Goal: Task Accomplishment & Management: Use online tool/utility

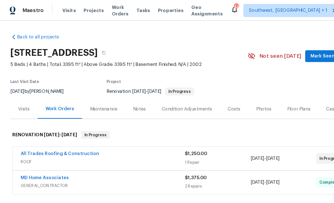
click at [76, 9] on span "Projects" at bounding box center [80, 9] width 17 height 6
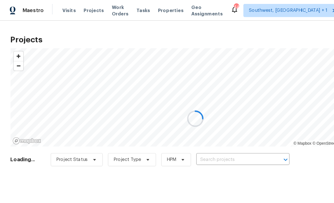
click at [199, 139] on div at bounding box center [167, 101] width 334 height 203
click at [210, 137] on div at bounding box center [167, 101] width 334 height 203
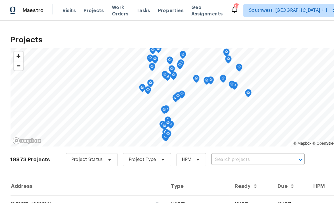
click at [207, 137] on input "text" at bounding box center [213, 136] width 64 height 9
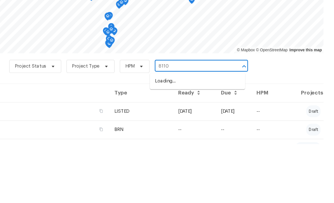
type input "8110"
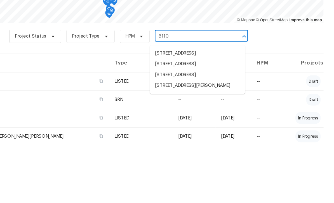
scroll to position [25, 0]
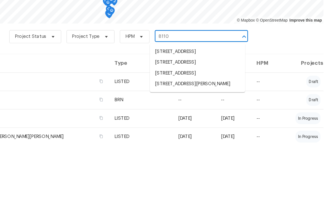
click at [182, 138] on li "8110 Enclave Way Unit 101, Sarasota, FL 34243" at bounding box center [217, 142] width 81 height 9
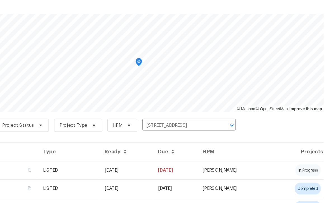
click at [159, 167] on td "08/13/25" at bounding box center [157, 175] width 46 height 16
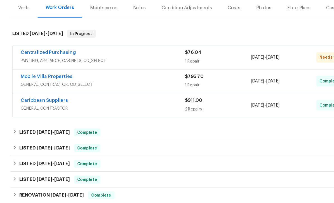
scroll to position [60, 0]
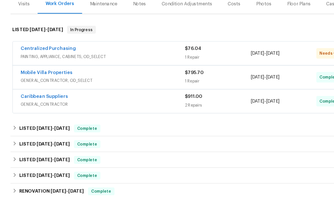
click at [42, 110] on link "Caribbean Suppliers" at bounding box center [38, 112] width 41 height 4
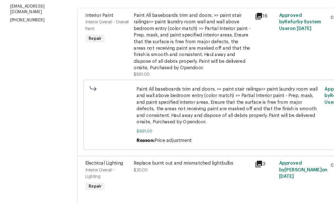
scroll to position [71, 0]
click at [164, 166] on div "Replace burnt out and mismatched lightbulbs $20.00" at bounding box center [164, 171] width 100 height 11
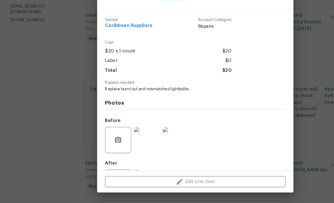
click at [163, 175] on div "Edit Line Item" at bounding box center [167, 184] width 168 height 19
click at [164, 175] on div "Edit Line Item" at bounding box center [167, 184] width 168 height 19
click at [158, 175] on div "Edit Line Item" at bounding box center [167, 184] width 168 height 19
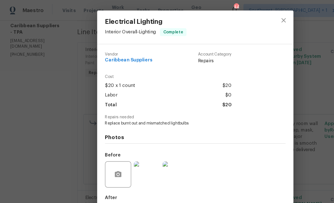
click at [265, 77] on div "Electrical Lighting Interior Overall - Lighting Complete Vendor Caribbean Suppl…" at bounding box center [167, 101] width 334 height 203
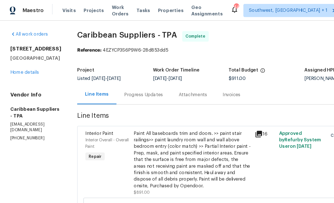
scroll to position [0, 0]
click at [79, 8] on span "Projects" at bounding box center [80, 9] width 17 height 6
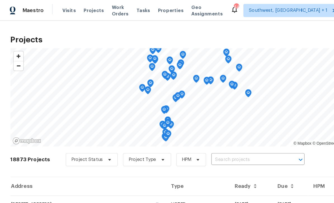
click at [201, 139] on input "text" at bounding box center [213, 136] width 64 height 9
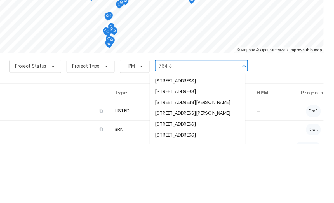
type input "764 34"
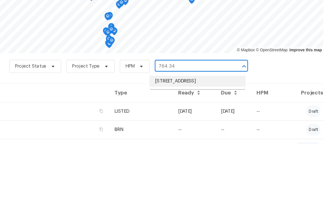
click at [177, 144] on li "764 34th St SE, Largo, FL 33771" at bounding box center [217, 148] width 81 height 9
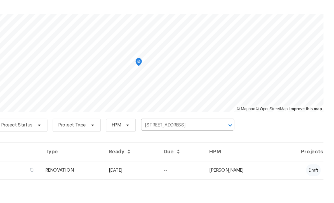
click at [184, 167] on td "--" at bounding box center [203, 175] width 39 height 16
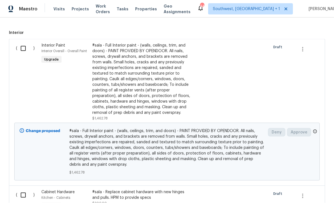
scroll to position [148, 0]
click at [25, 43] on input "checkbox" at bounding box center [25, 49] width 16 height 12
checkbox input "true"
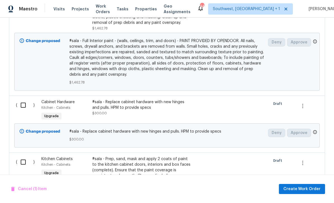
click at [23, 99] on input "checkbox" at bounding box center [25, 105] width 16 height 12
checkbox input "true"
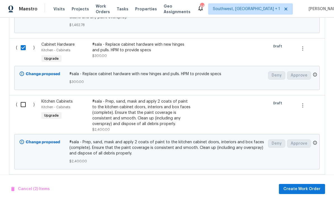
click at [25, 99] on input "checkbox" at bounding box center [25, 105] width 16 height 12
checkbox input "true"
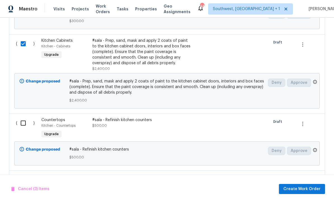
click at [23, 117] on input "checkbox" at bounding box center [25, 123] width 16 height 12
checkbox input "true"
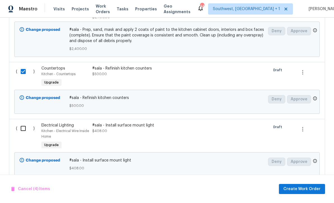
scroll to position [407, 0]
click at [22, 123] on input "checkbox" at bounding box center [25, 129] width 16 height 12
checkbox input "true"
click at [308, 191] on span "Create Work Order" at bounding box center [302, 188] width 37 height 7
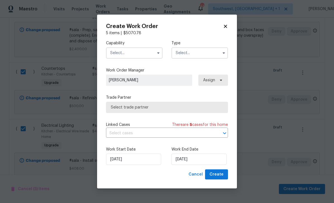
click at [127, 56] on input "text" at bounding box center [134, 52] width 57 height 11
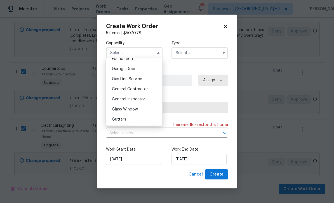
scroll to position [243, 0]
click at [150, 90] on div "General Contractor" at bounding box center [134, 90] width 54 height 10
type input "General Contractor"
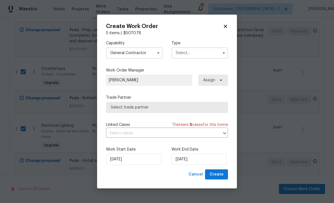
click at [216, 50] on input "text" at bounding box center [200, 52] width 57 height 11
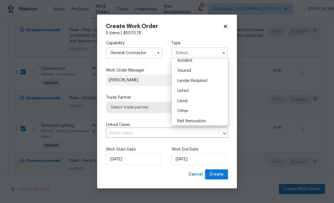
scroll to position [59, 0]
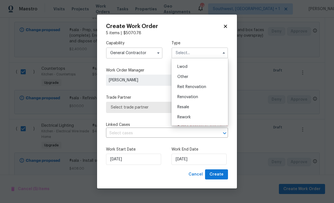
click at [200, 97] on div "Renovation" at bounding box center [200, 97] width 54 height 10
type input "Renovation"
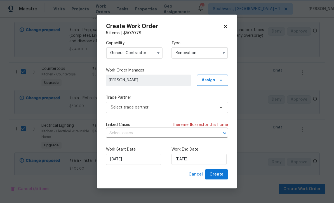
scroll to position [0, 0]
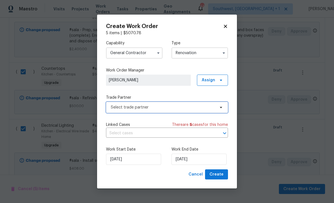
click at [205, 109] on span "Select trade partner" at bounding box center [163, 107] width 104 height 6
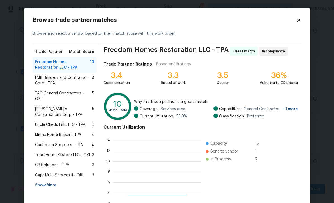
scroll to position [78, 89]
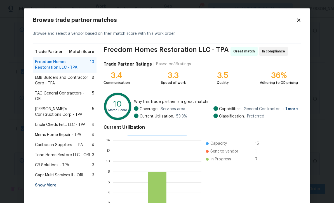
click at [51, 181] on div "Show More" at bounding box center [65, 185] width 64 height 10
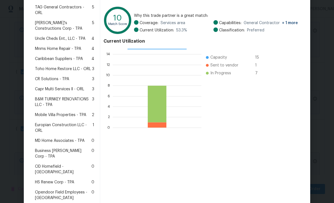
scroll to position [86, 0]
click at [70, 148] on span "Business Morel Corp - TPA" at bounding box center [63, 153] width 57 height 11
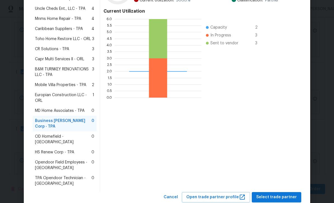
scroll to position [116, 0]
click at [283, 194] on span "Select trade partner" at bounding box center [276, 197] width 41 height 7
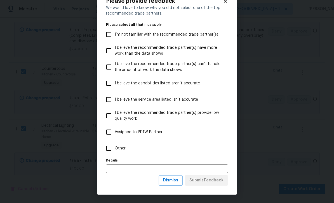
scroll to position [19, 0]
click at [176, 183] on span "Dismiss" at bounding box center [170, 180] width 15 height 7
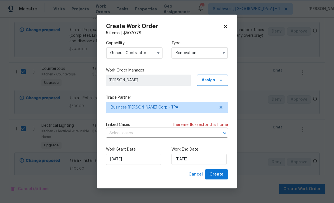
scroll to position [0, 0]
click at [204, 161] on input "9/12/2025" at bounding box center [199, 158] width 55 height 11
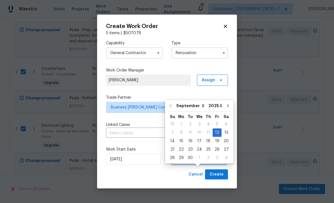
scroll to position [13, 0]
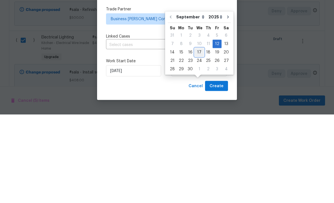
click at [198, 137] on div "17" at bounding box center [199, 141] width 9 height 8
type input "9/17/2025"
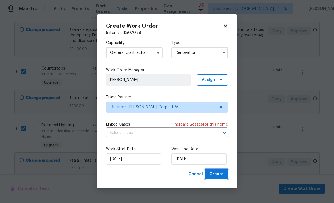
click at [215, 174] on span "Create" at bounding box center [217, 174] width 14 height 7
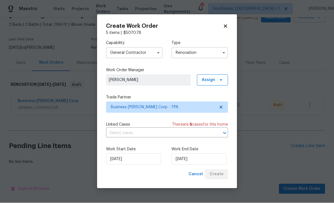
scroll to position [11, 0]
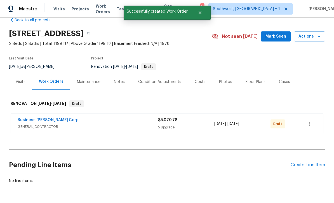
click at [310, 162] on div "Create Line Item" at bounding box center [308, 164] width 34 height 5
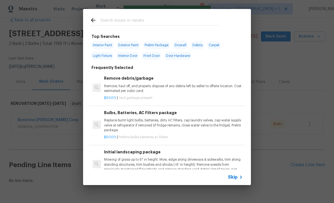
click at [238, 179] on icon at bounding box center [241, 177] width 7 height 7
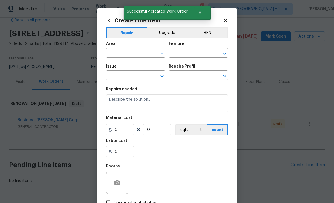
click at [131, 54] on input "text" at bounding box center [128, 53] width 44 height 9
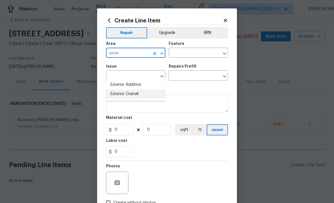
click at [136, 89] on li "Exterior Overall" at bounding box center [135, 93] width 59 height 9
type input "Exterior Overall"
click at [189, 53] on input "text" at bounding box center [191, 53] width 44 height 9
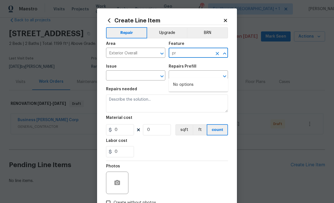
type input "p"
click at [183, 94] on li "Siding" at bounding box center [198, 98] width 59 height 9
type input "Siding"
click at [149, 78] on input "text" at bounding box center [128, 76] width 44 height 9
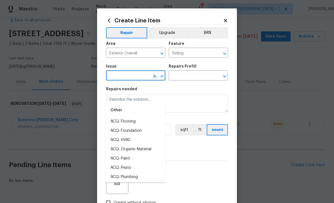
click at [230, 19] on div "Create Line Item Repair Upgrade BRN Area Exterior Overall ​ Feature Siding ​ Is…" at bounding box center [167, 120] width 140 height 224
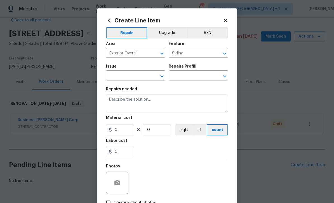
click at [225, 19] on icon at bounding box center [225, 20] width 5 height 5
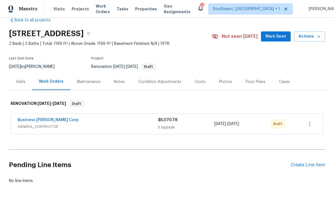
click at [170, 79] on div "Condition Adjustments" at bounding box center [159, 82] width 43 height 6
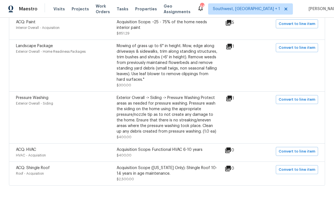
scroll to position [162, 0]
click at [303, 103] on span "Convert to line item" at bounding box center [297, 100] width 37 height 6
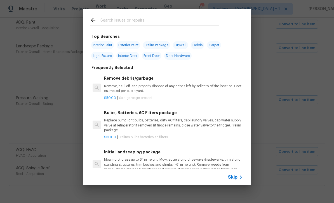
click at [238, 180] on icon at bounding box center [241, 177] width 7 height 7
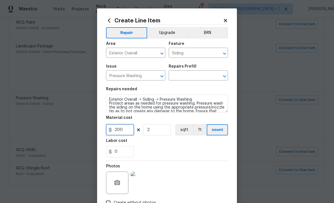
click at [128, 133] on input "200" at bounding box center [120, 129] width 28 height 11
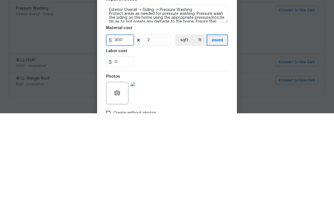
type input "300"
click at [156, 124] on input "2" at bounding box center [157, 129] width 28 height 11
type input "1"
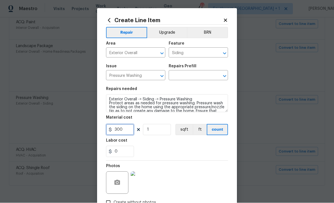
click at [128, 131] on input "300" at bounding box center [120, 129] width 28 height 11
type input "275"
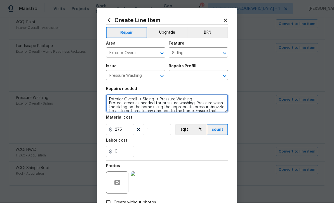
click at [149, 107] on textarea "Exterior Overall -> Siding -> Pressure Washing Protect areas as needed for pres…" at bounding box center [167, 103] width 122 height 18
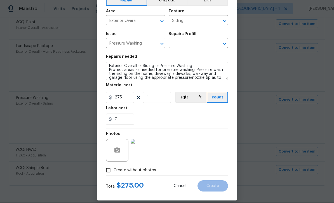
scroll to position [32, 0]
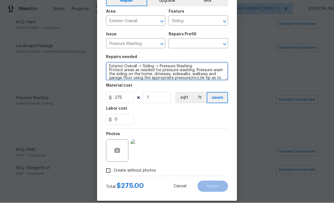
type textarea "Exterior Overall -> Siding -> Pressure Washing Protect areas as needed for pres…"
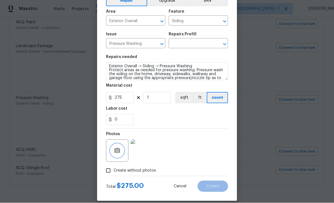
click at [111, 152] on button "button" at bounding box center [117, 150] width 13 height 13
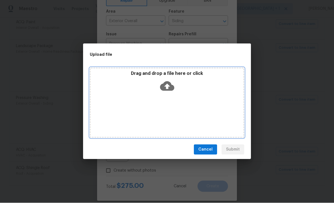
click at [169, 85] on icon at bounding box center [167, 86] width 14 height 14
